Goal: Check status

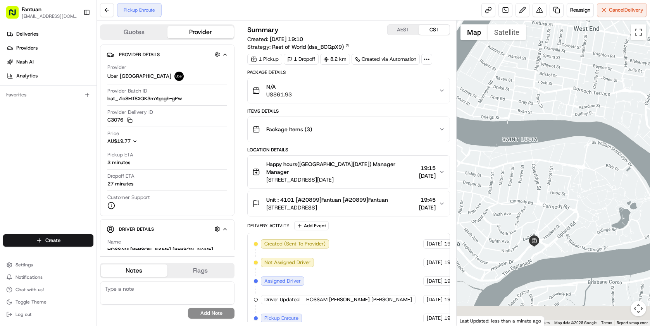
drag, startPoint x: 497, startPoint y: 250, endPoint x: 556, endPoint y: 215, distance: 68.6
click at [556, 215] on div at bounding box center [552, 173] width 193 height 305
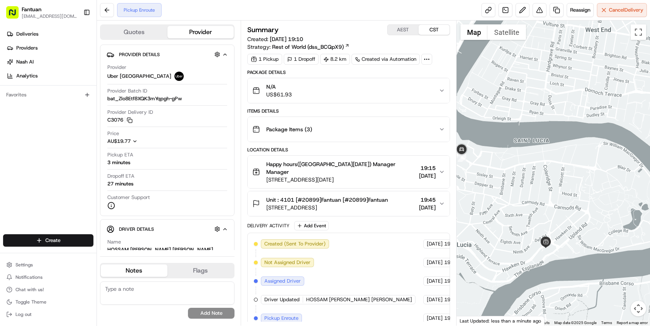
drag, startPoint x: 518, startPoint y: 213, endPoint x: 527, endPoint y: 212, distance: 8.6
click at [527, 212] on div at bounding box center [552, 173] width 193 height 305
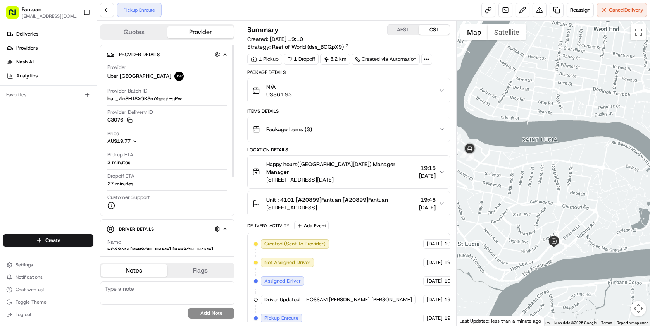
scroll to position [114, 0]
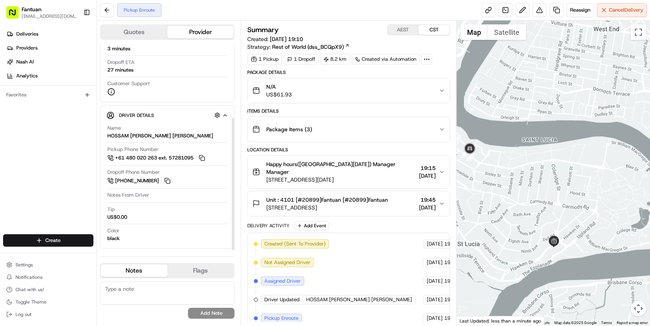
click at [174, 300] on textarea at bounding box center [167, 293] width 134 height 23
type textarea "Pls pick up ASAP."
click at [204, 315] on button "Add Note" at bounding box center [211, 313] width 46 height 11
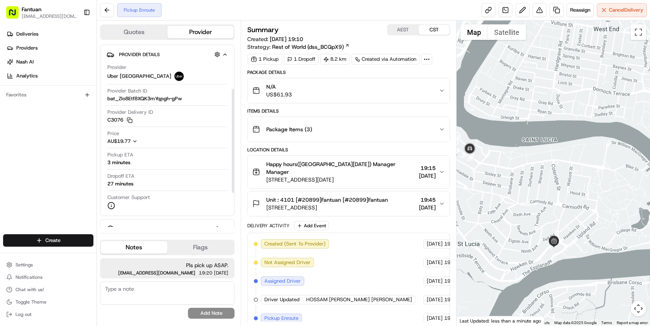
scroll to position [137, 0]
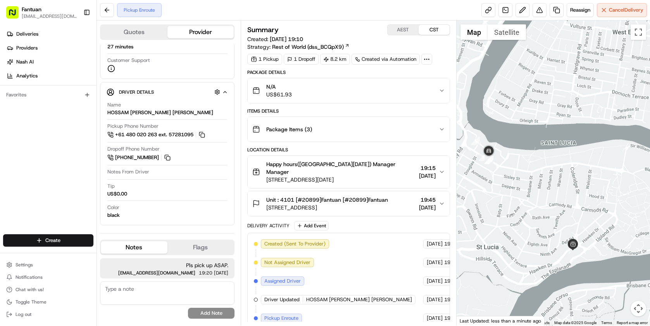
drag, startPoint x: 510, startPoint y: 172, endPoint x: 541, endPoint y: 179, distance: 32.6
click at [541, 179] on div at bounding box center [552, 173] width 193 height 305
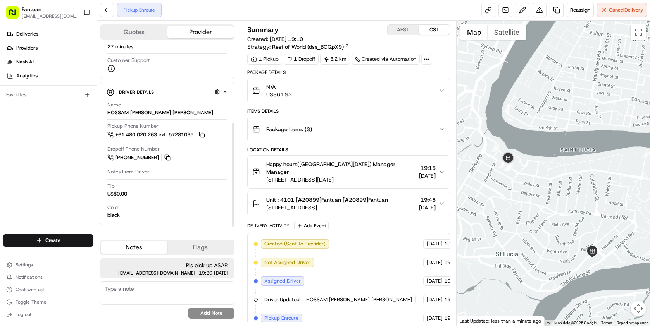
click at [153, 29] on button "Quotes" at bounding box center [134, 32] width 67 height 12
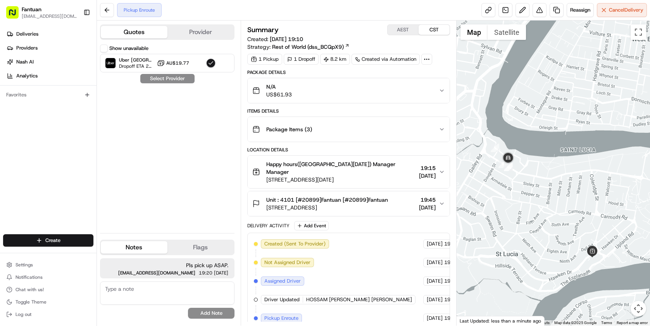
click at [194, 33] on button "Provider" at bounding box center [200, 32] width 67 height 12
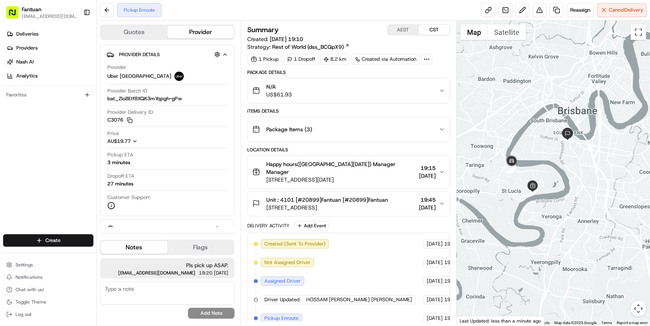
click at [444, 278] on span "19:14 CST" at bounding box center [456, 281] width 24 height 7
